Goal: Information Seeking & Learning: Find specific fact

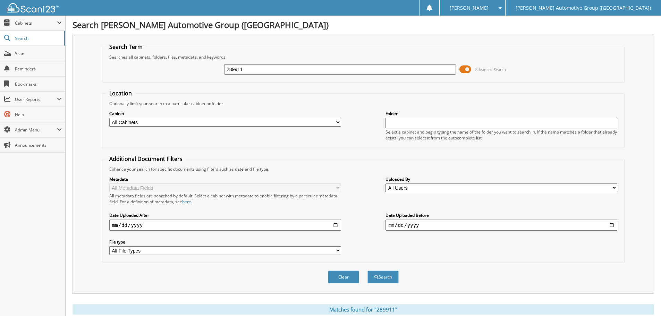
drag, startPoint x: 255, startPoint y: 69, endPoint x: 164, endPoint y: 65, distance: 91.4
click at [164, 65] on div "289911 Advanced Search" at bounding box center [363, 69] width 515 height 19
type input "217045"
click at [368, 271] on button "Search" at bounding box center [383, 277] width 31 height 13
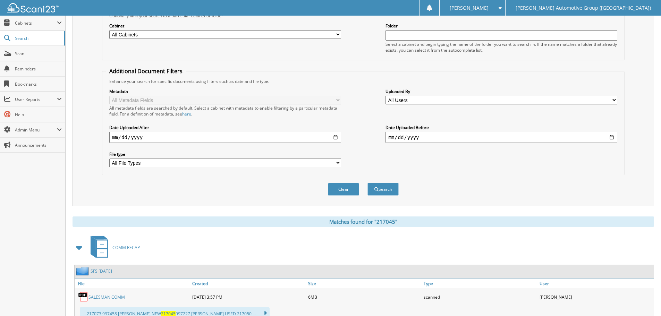
scroll to position [104, 0]
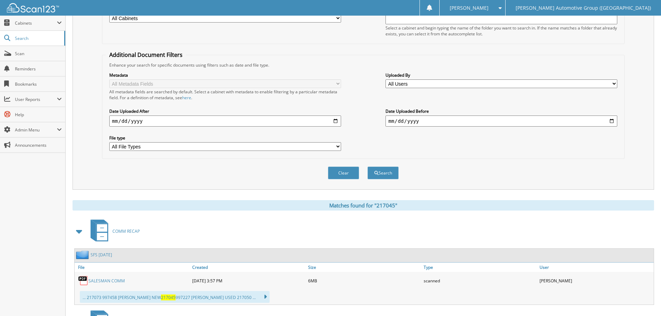
click at [80, 232] on span at bounding box center [80, 231] width 10 height 13
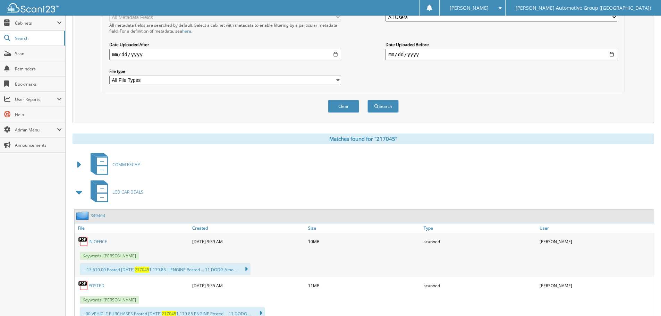
scroll to position [174, 0]
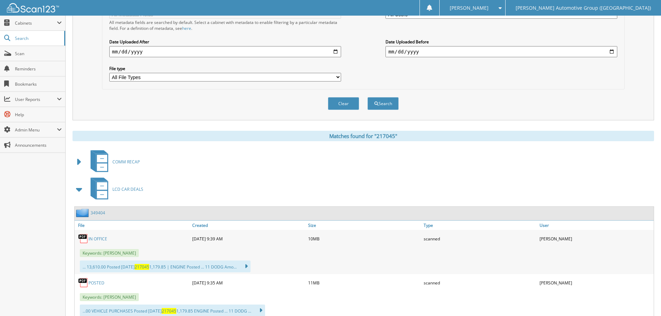
click at [79, 190] on span at bounding box center [80, 189] width 10 height 13
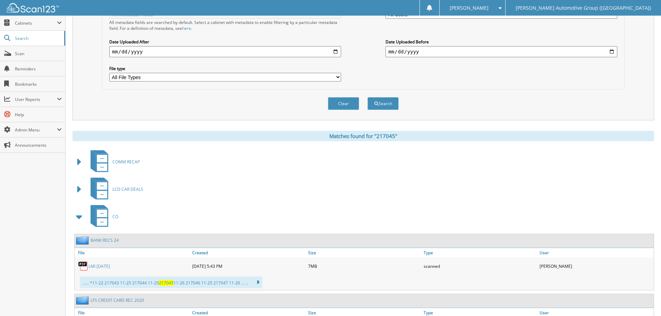
scroll to position [208, 0]
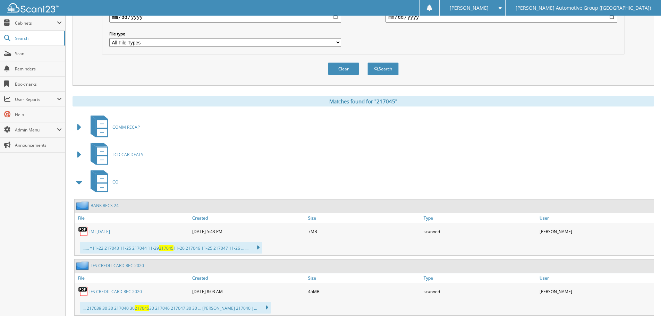
click at [80, 183] on span at bounding box center [80, 182] width 10 height 13
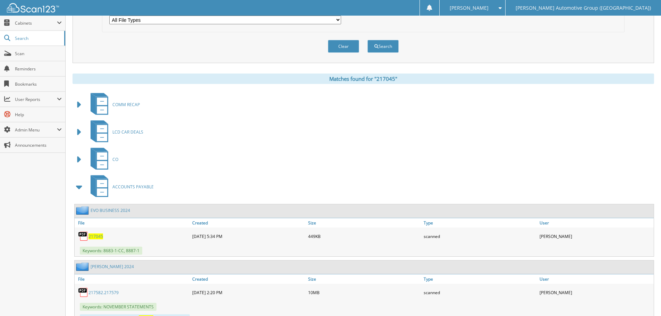
scroll to position [243, 0]
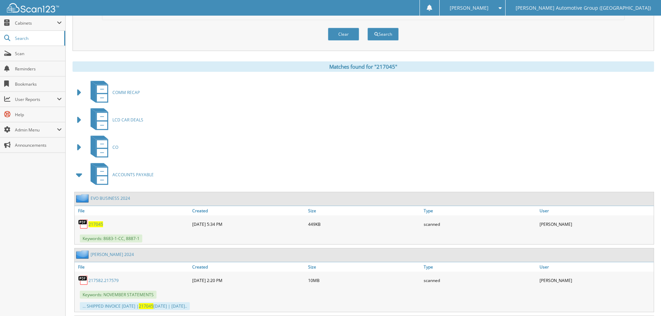
click at [97, 224] on span "217045" at bounding box center [96, 225] width 15 height 6
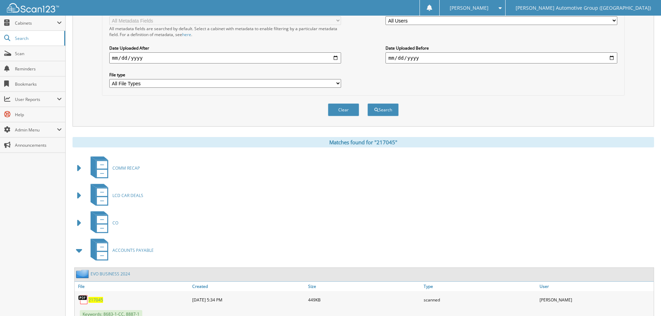
scroll to position [35, 0]
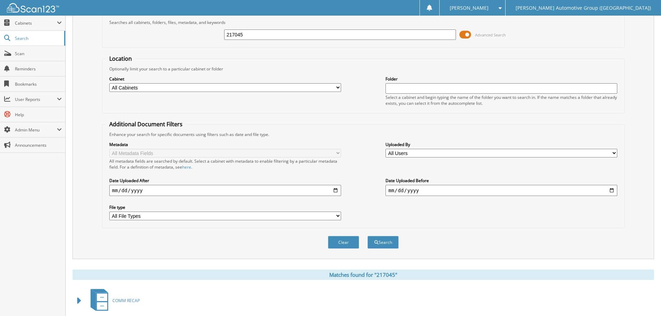
drag, startPoint x: 260, startPoint y: 37, endPoint x: 208, endPoint y: 30, distance: 52.8
click at [208, 30] on div "217045 Advanced Search" at bounding box center [363, 34] width 515 height 19
type input "220380"
click at [368, 236] on button "Search" at bounding box center [383, 242] width 31 height 13
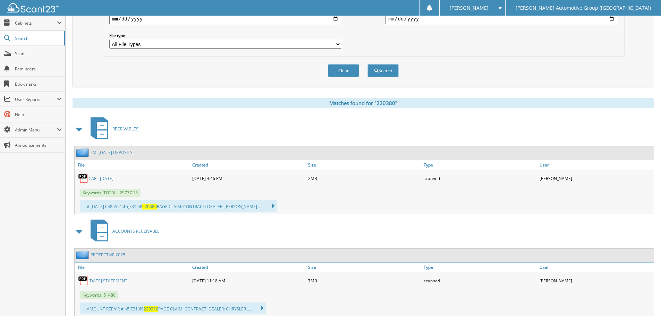
scroll to position [208, 0]
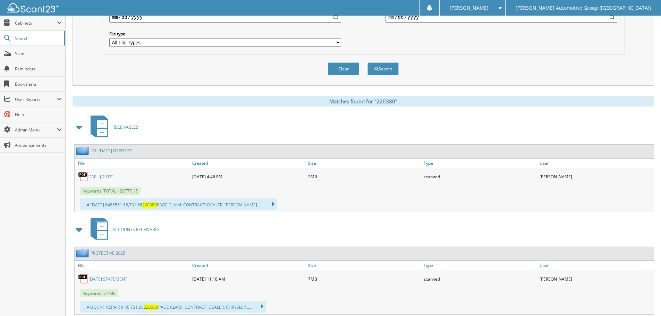
click at [77, 128] on span at bounding box center [80, 127] width 10 height 13
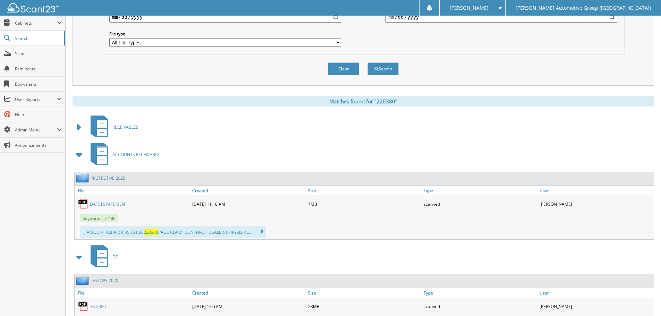
click at [109, 204] on link "MARCH 25 STATEMENT" at bounding box center [108, 204] width 39 height 6
click at [77, 258] on span at bounding box center [80, 257] width 10 height 13
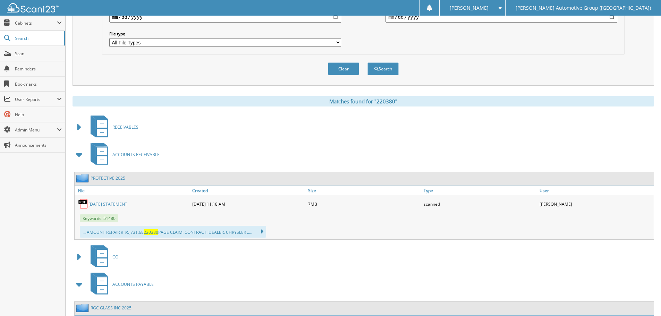
click at [82, 158] on span at bounding box center [80, 155] width 10 height 13
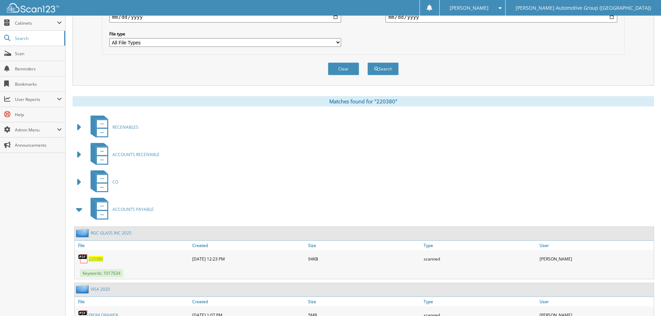
scroll to position [243, 0]
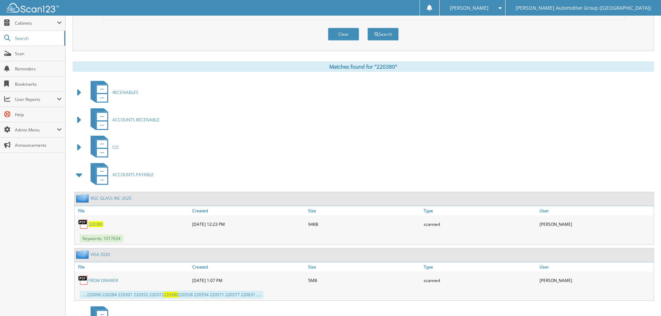
click at [99, 224] on span "220380" at bounding box center [96, 225] width 15 height 6
